Goal: Use online tool/utility: Utilize a website feature to perform a specific function

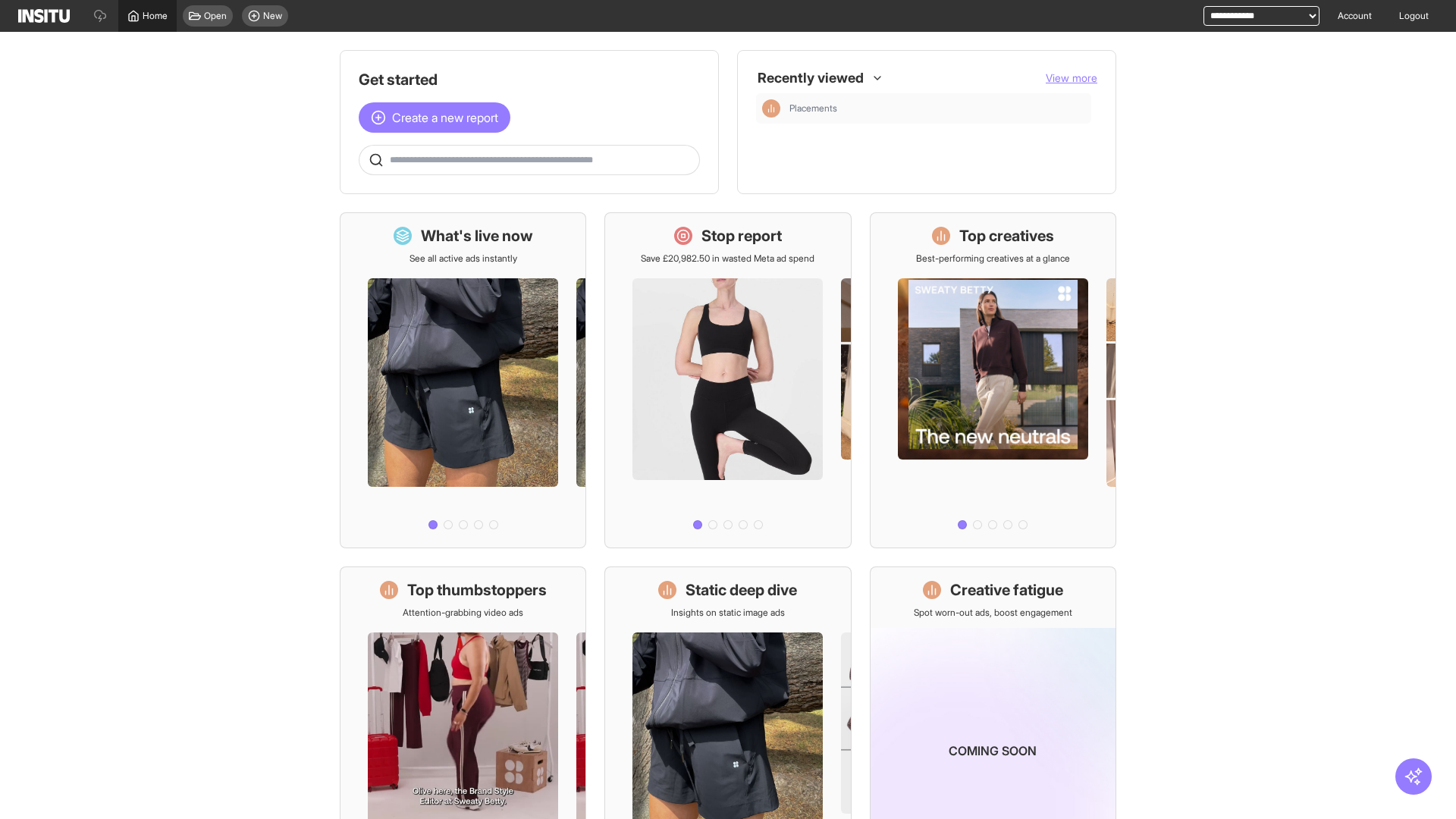
click at [147, 16] on span "Home" at bounding box center [155, 16] width 25 height 12
click at [439, 117] on span "Create a new report" at bounding box center [445, 117] width 106 height 18
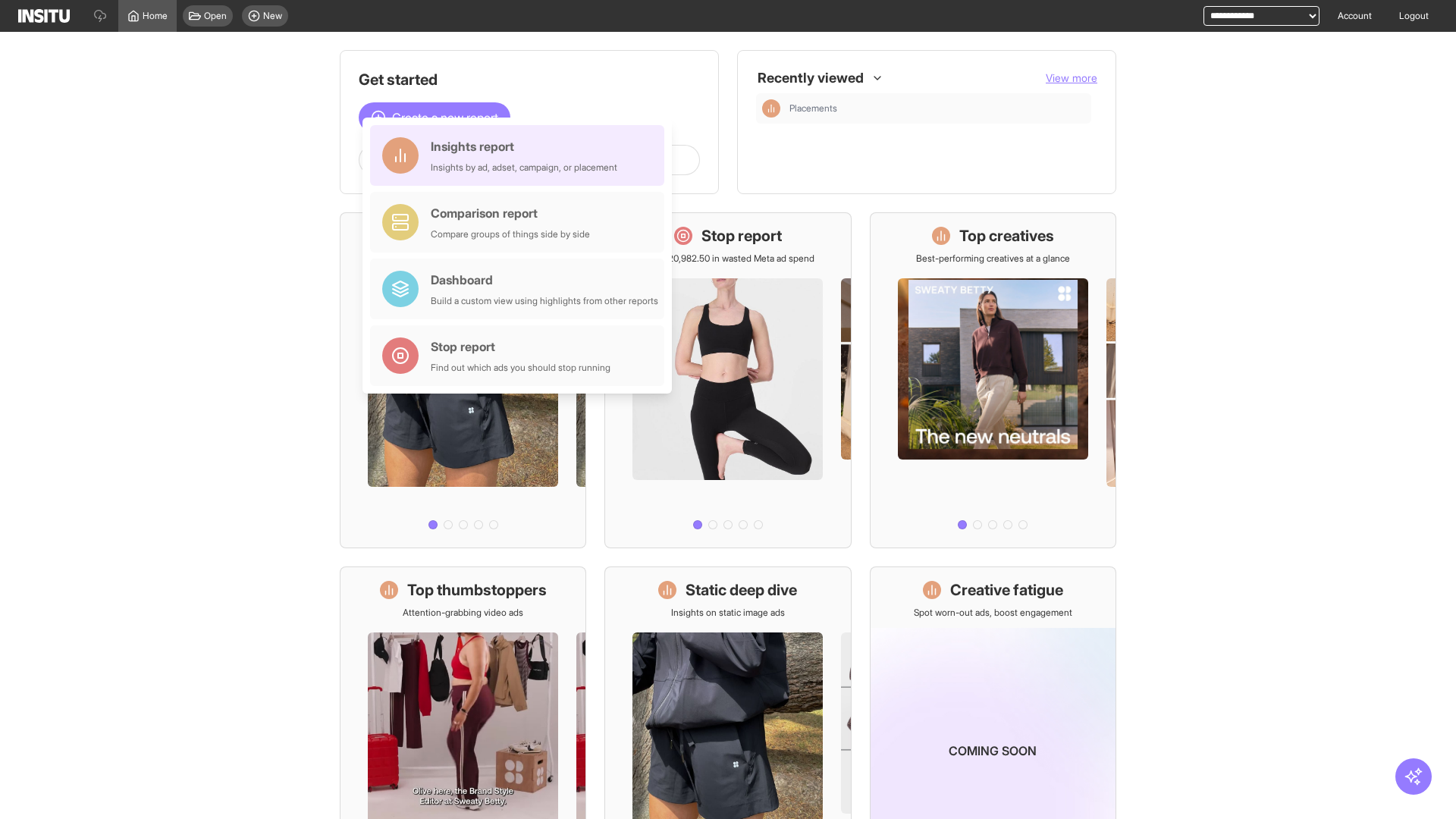
click at [521, 155] on div "Insights report Insights by ad, adset, campaign, or placement" at bounding box center [524, 155] width 186 height 37
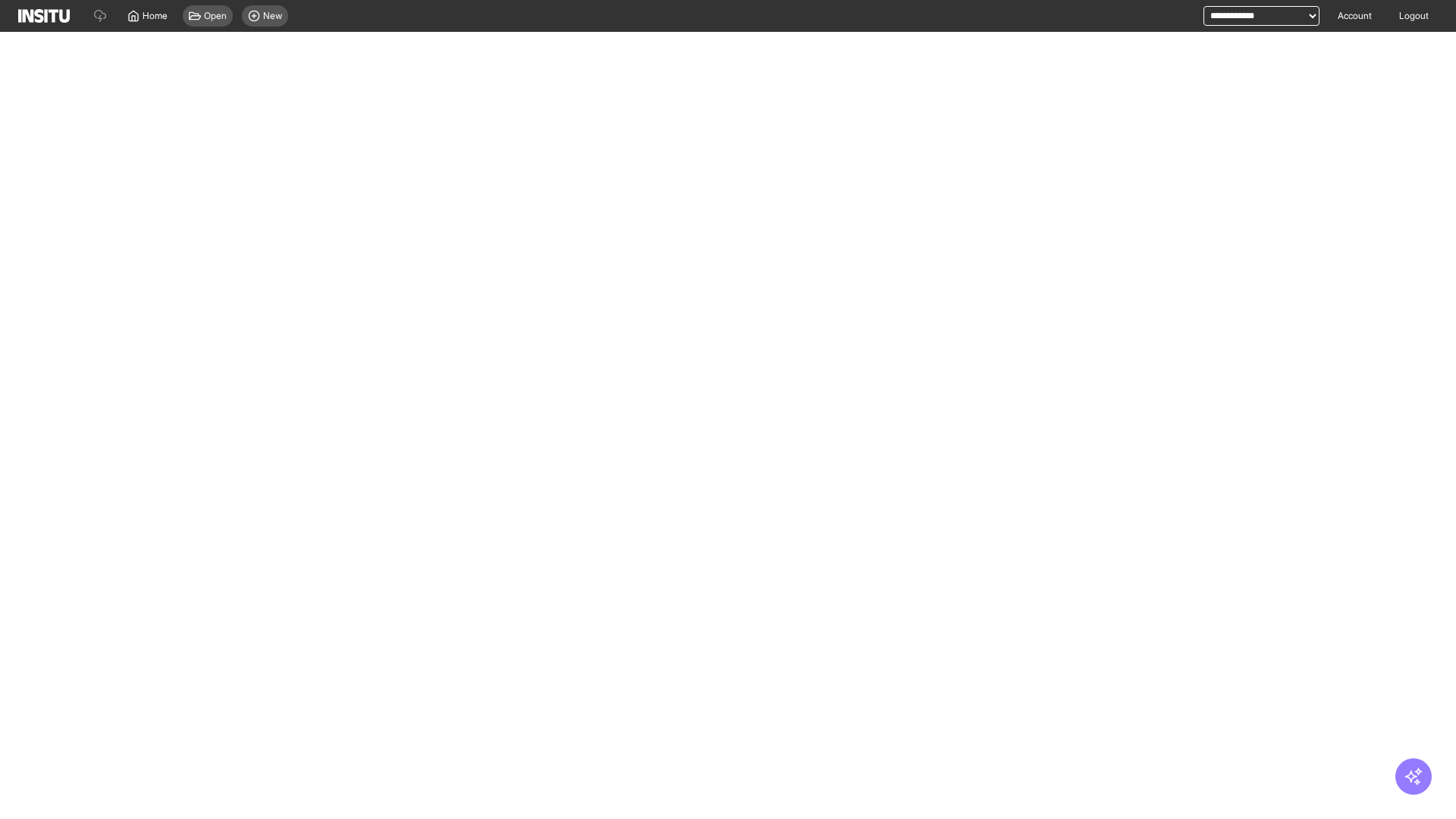
select select "**"
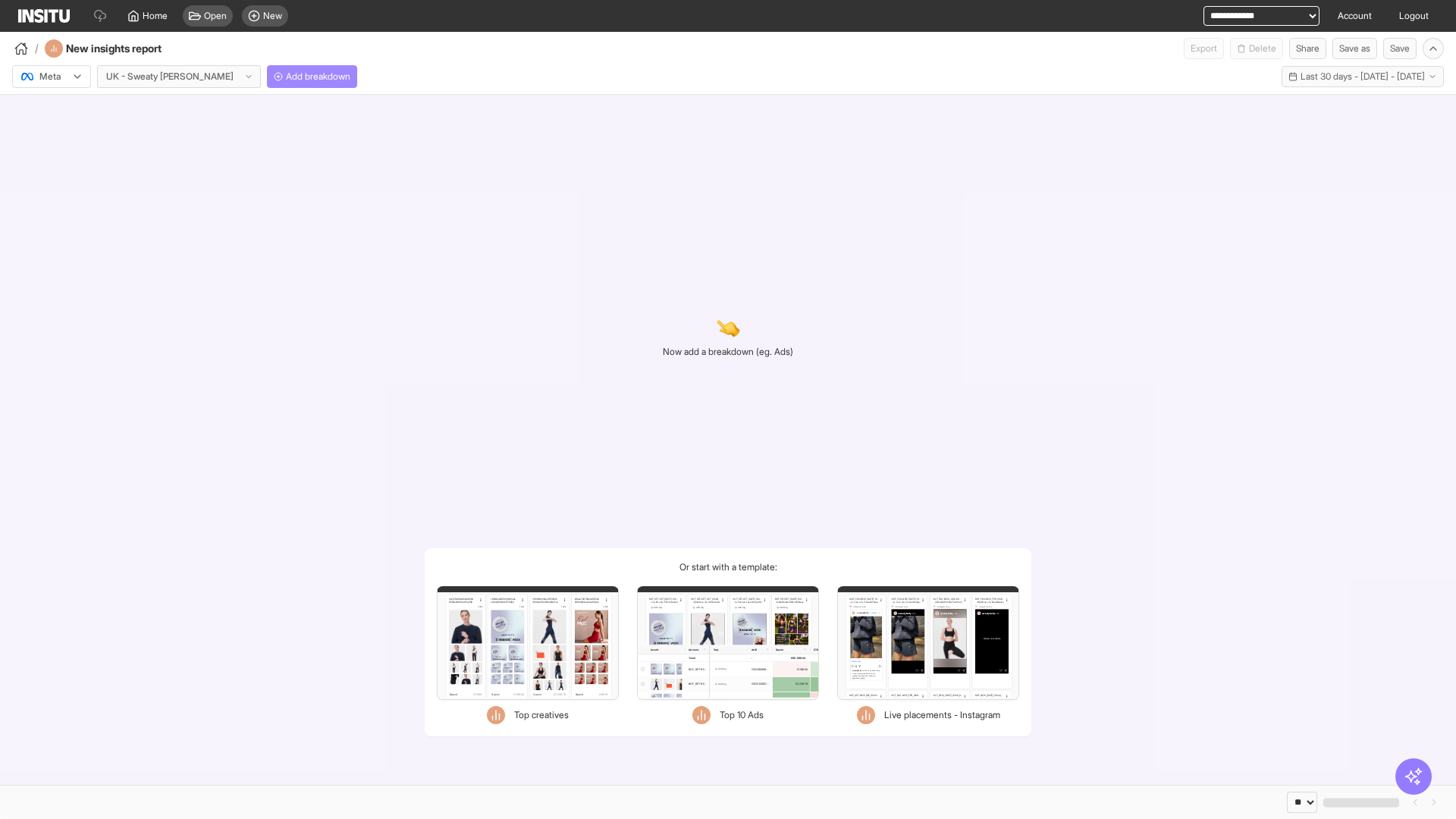
click at [286, 76] on span "Add breakdown" at bounding box center [318, 76] width 65 height 12
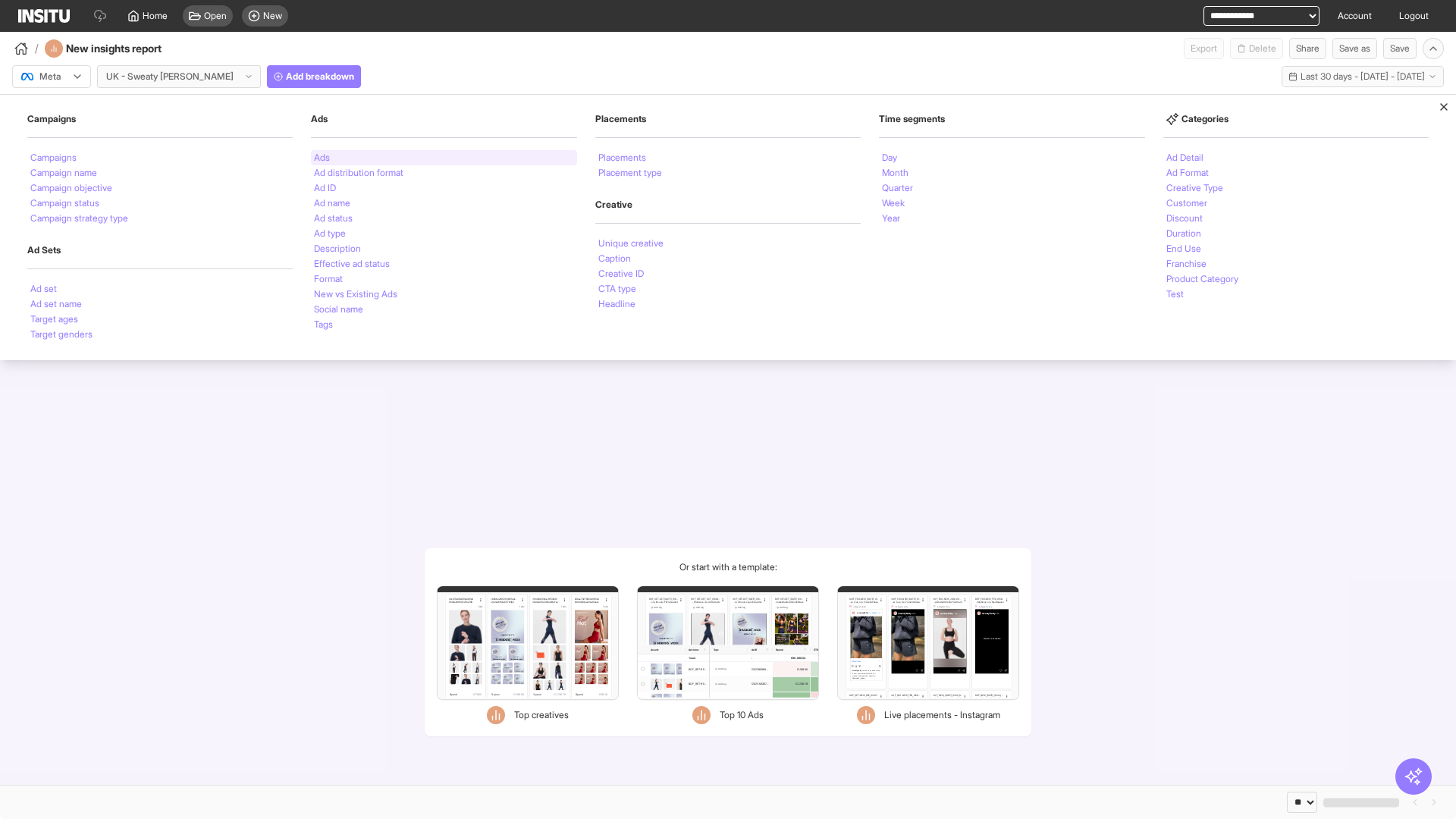
click at [321, 158] on li "Ads" at bounding box center [321, 157] width 16 height 9
